Goal: Check status: Check status

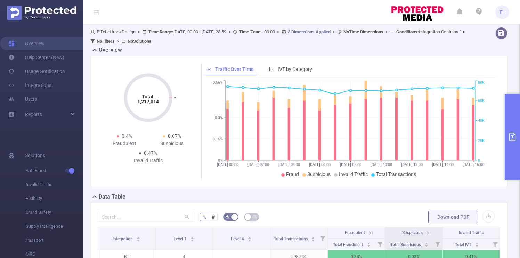
scroll to position [57, 0]
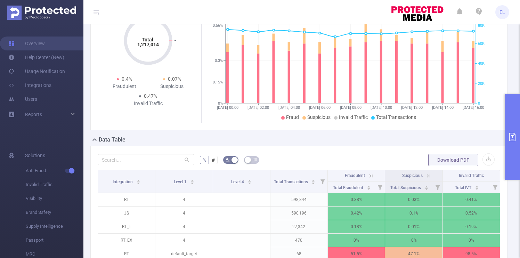
click at [504, 130] on div "Total: 1,217,014 Total: 1,217,014 0.4% Fraudulent 0.07% Suspicious 0.47% Invali…" at bounding box center [299, 67] width 422 height 137
click at [509, 130] on button "primary" at bounding box center [511, 137] width 15 height 86
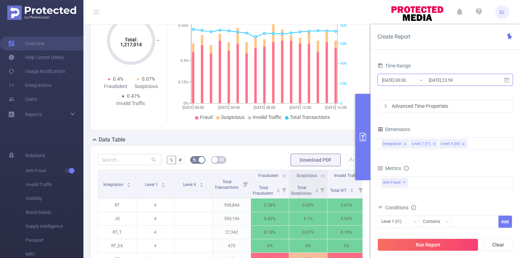
click at [424, 80] on input "[DATE] 00:00" at bounding box center [409, 79] width 56 height 9
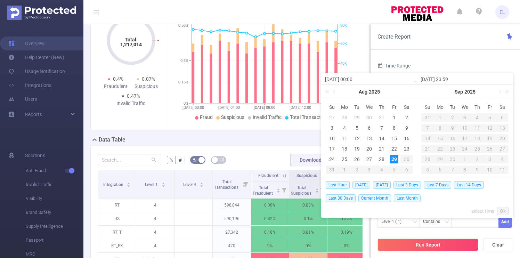
click at [363, 184] on span "[DATE]" at bounding box center [361, 185] width 18 height 8
type input "[DATE] 00:00"
type input "[DATE] 23:59"
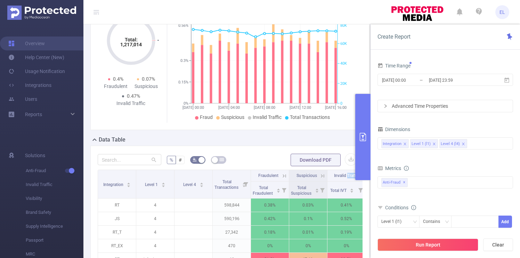
click at [424, 244] on button "Run Report" at bounding box center [427, 244] width 101 height 13
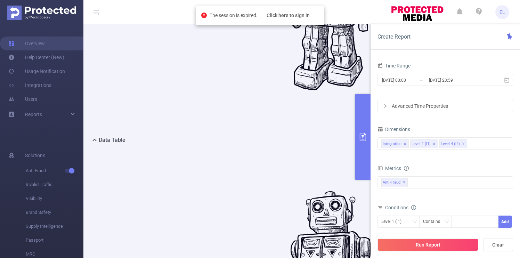
scroll to position [75, 0]
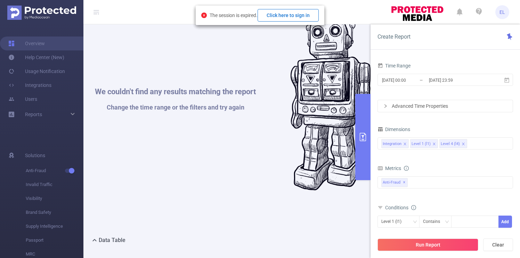
click at [296, 19] on button "Click here to sign in" at bounding box center [287, 15] width 61 height 13
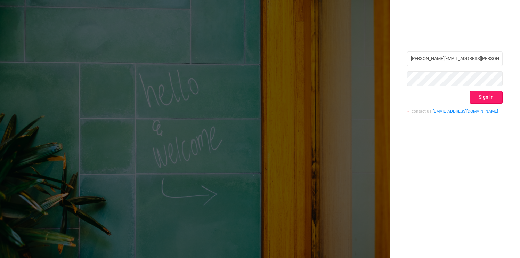
click at [477, 102] on button "Sign in" at bounding box center [485, 97] width 33 height 13
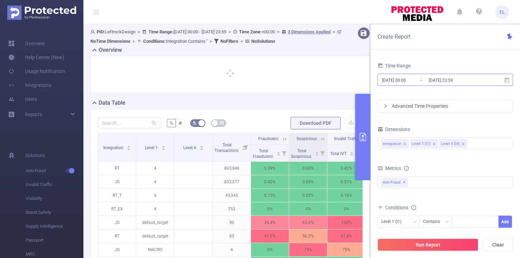
click at [428, 79] on input "[DATE] 23:59" at bounding box center [456, 79] width 56 height 9
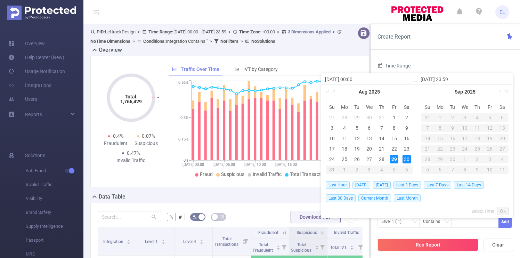
click at [363, 187] on span "[DATE]" at bounding box center [361, 185] width 18 height 8
type input "[DATE] 00:00"
type input "[DATE] 23:59"
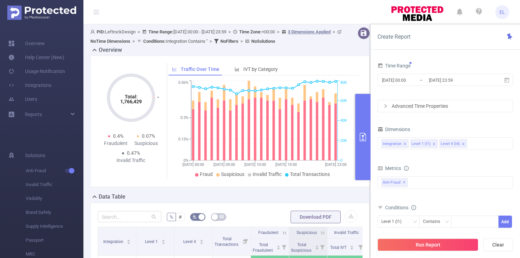
click at [363, 187] on div "Total: 1,766,429 Total: 1,766,429 0.4% Fraudulent 0.07% Suspicious 0.47% Invali…" at bounding box center [229, 121] width 279 height 131
click at [444, 253] on div "Run Report Clear" at bounding box center [444, 244] width 149 height 26
click at [443, 247] on button "Run Report" at bounding box center [427, 244] width 101 height 13
